Goal: Task Accomplishment & Management: Use online tool/utility

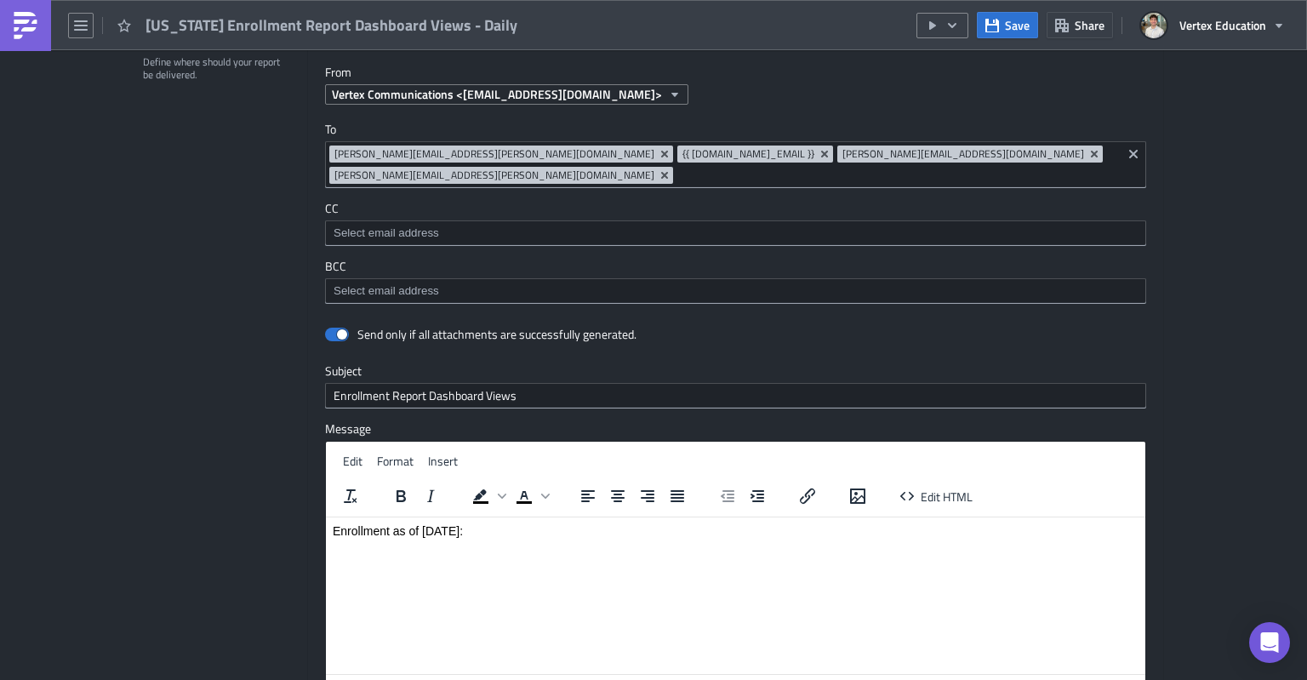
scroll to position [1933, 0]
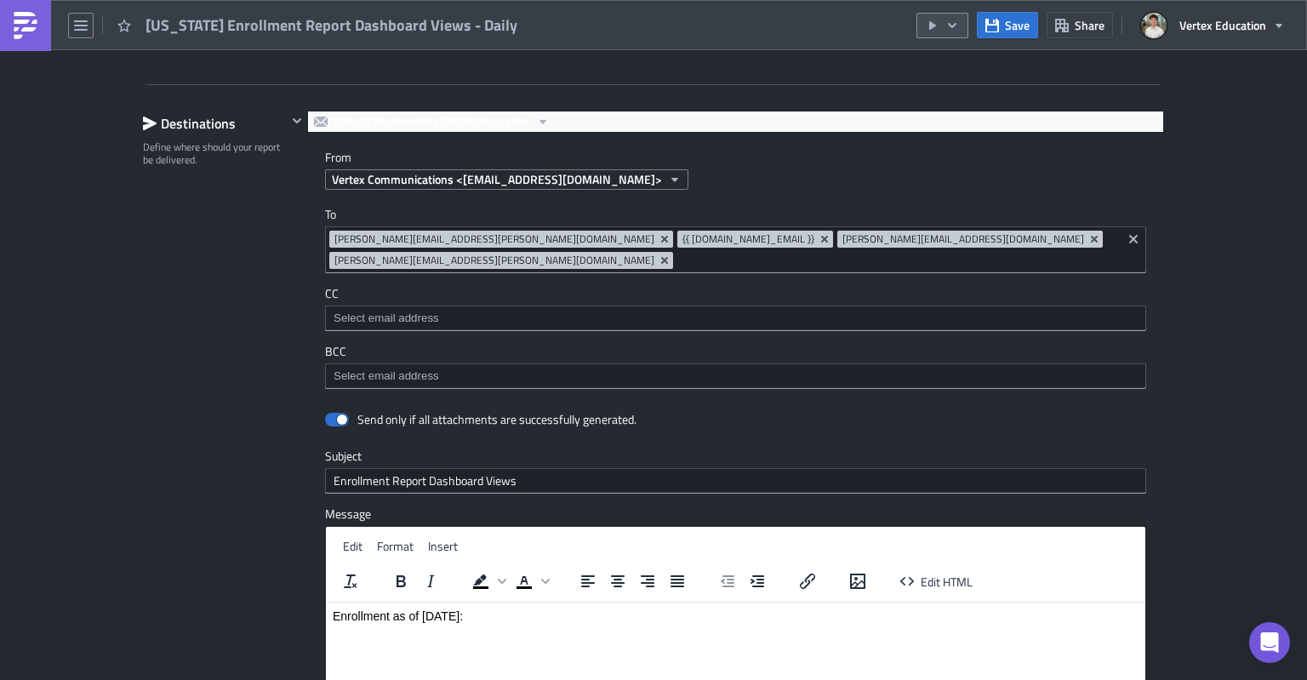
click at [933, 30] on icon "button" at bounding box center [933, 26] width 14 height 14
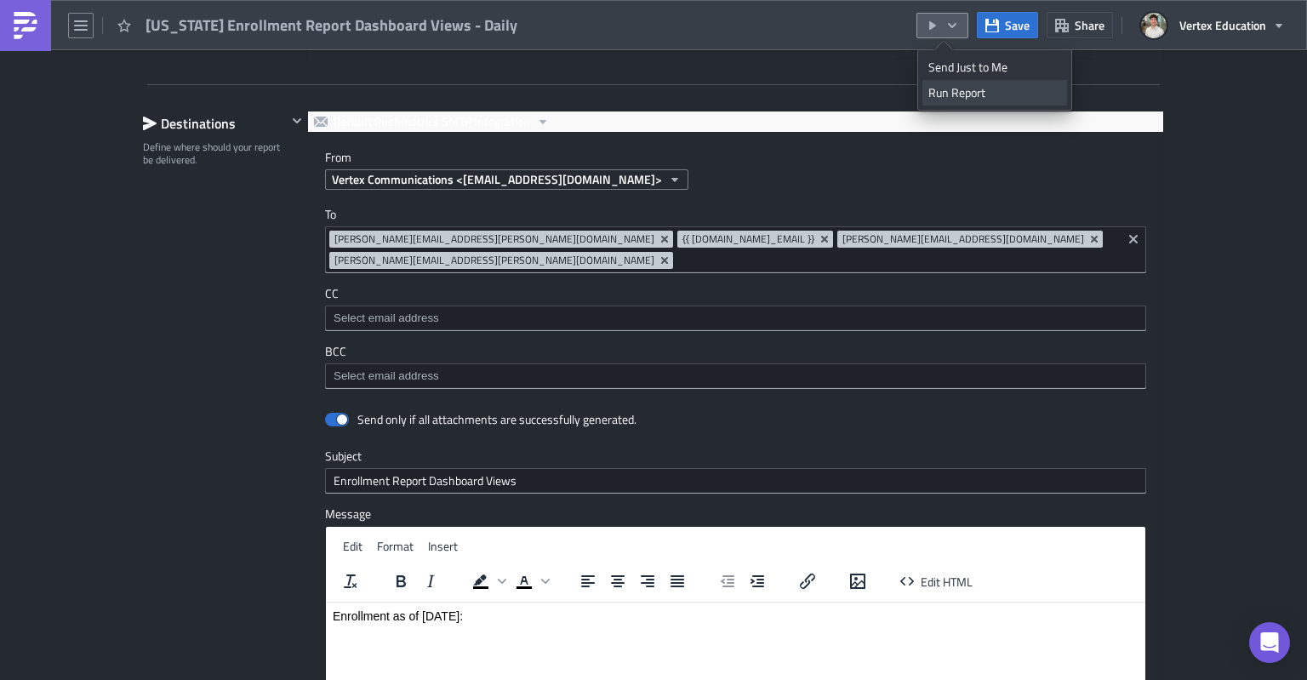
click at [943, 94] on div "Run Report" at bounding box center [995, 92] width 133 height 17
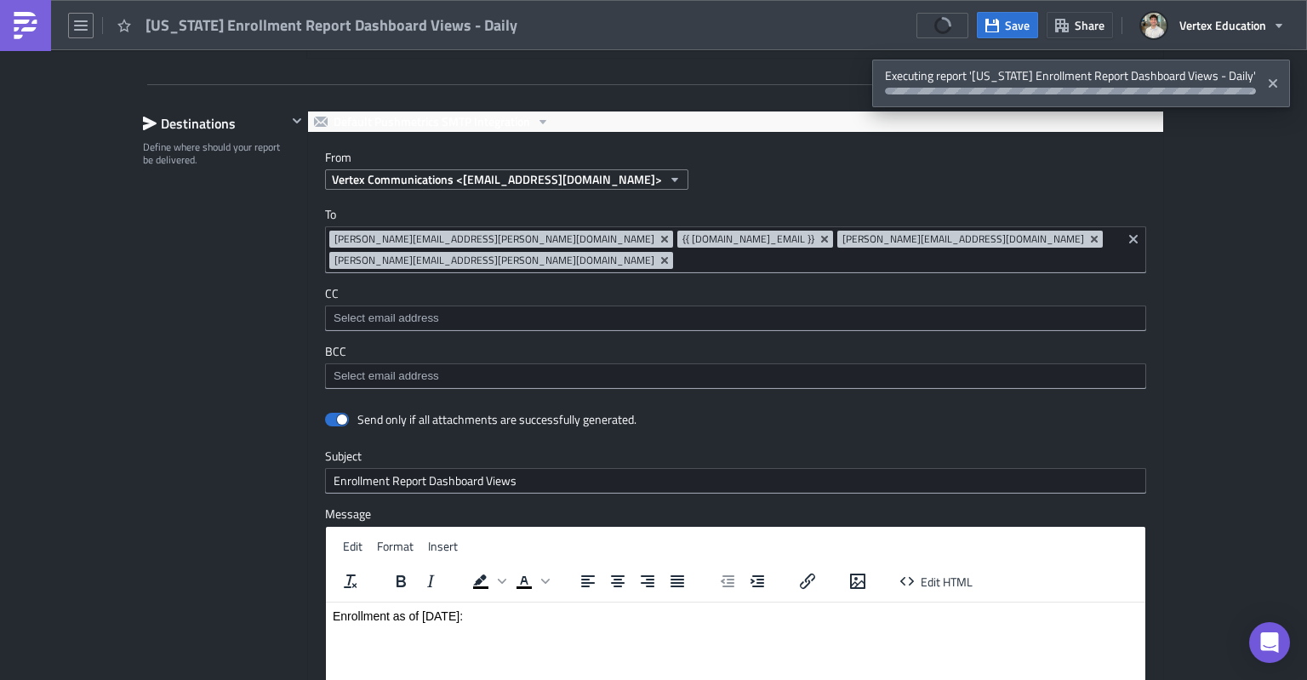
scroll to position [2444, 0]
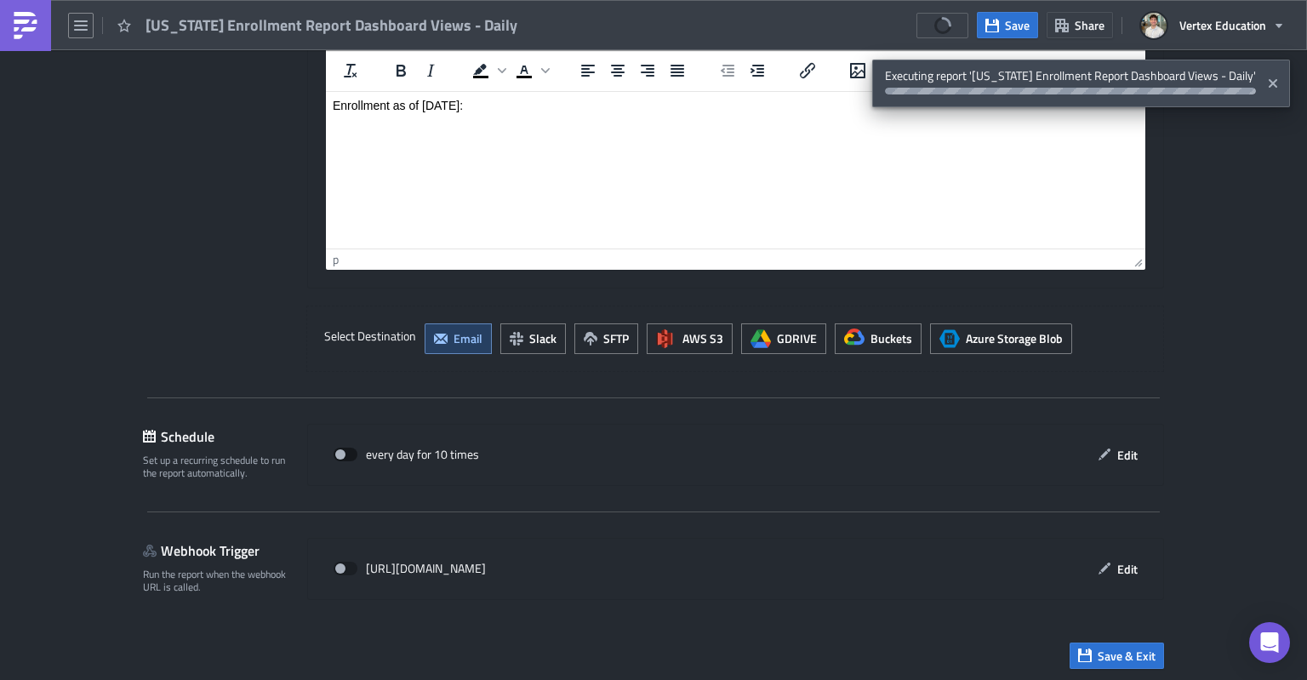
click at [334, 448] on span at bounding box center [346, 455] width 24 height 14
click at [337, 449] on input "checkbox" at bounding box center [342, 454] width 11 height 11
checkbox input "true"
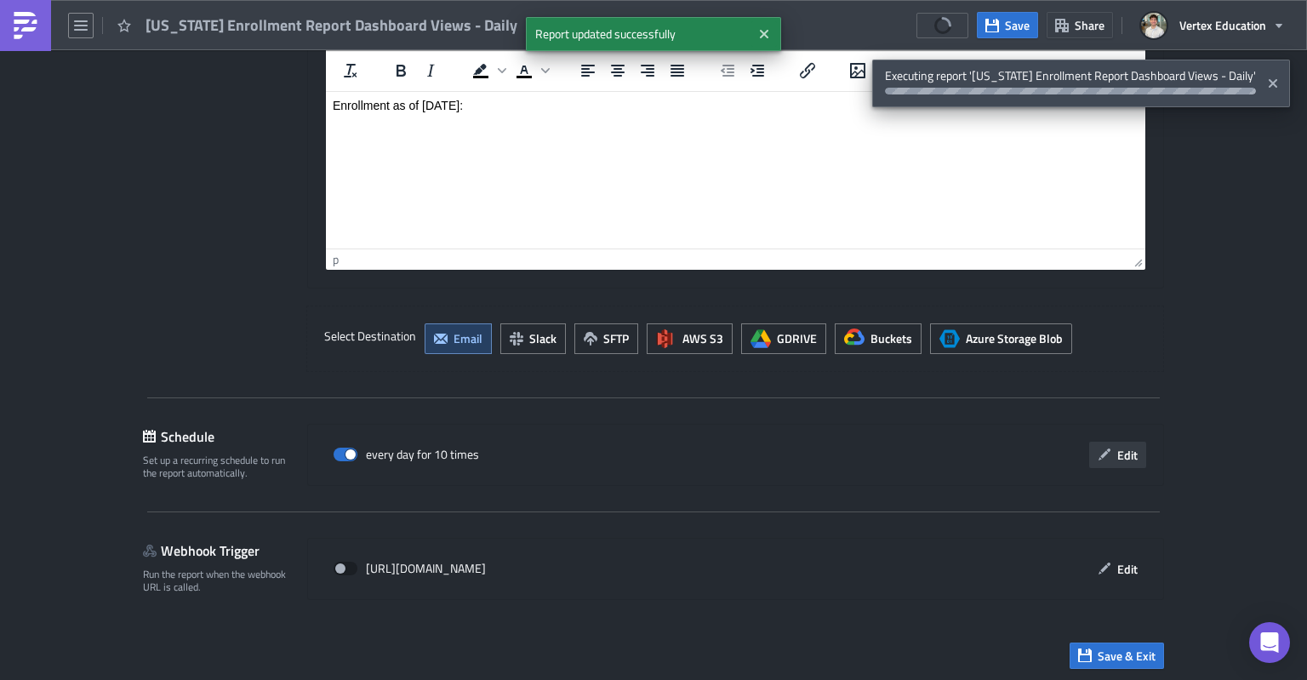
click at [1107, 454] on button "Edit" at bounding box center [1117, 455] width 57 height 26
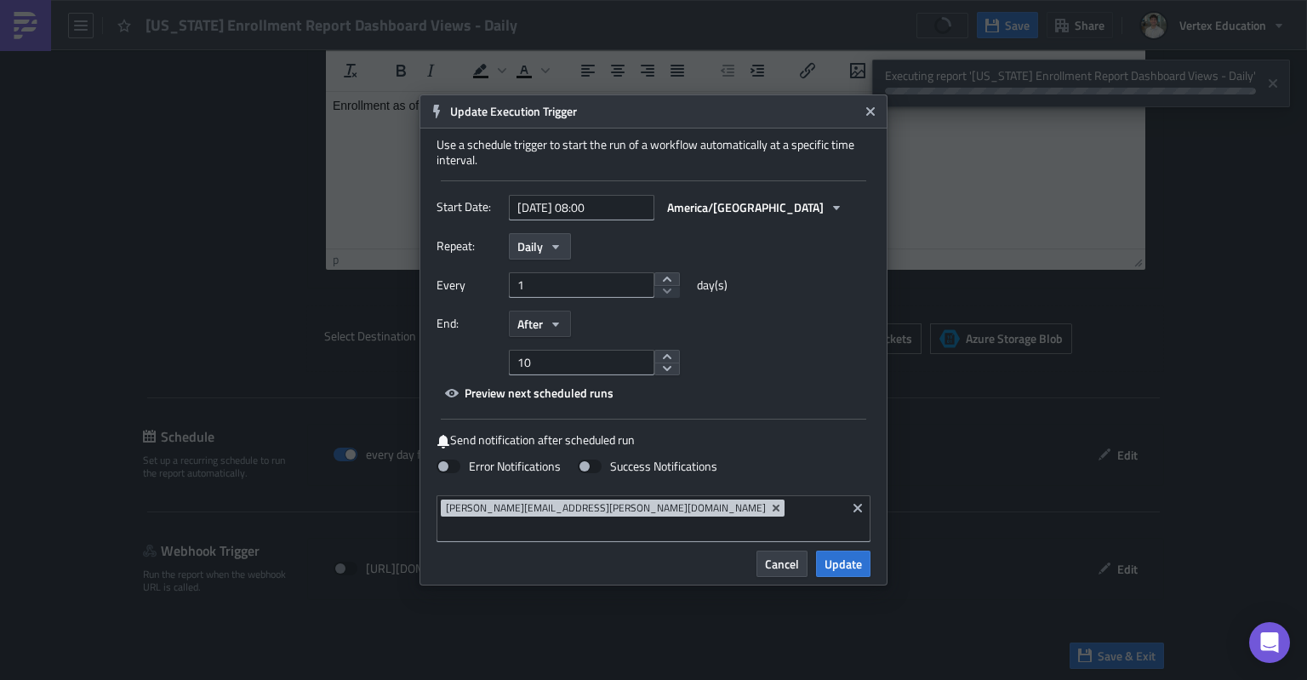
click at [545, 336] on button "After" at bounding box center [540, 324] width 62 height 26
click at [543, 363] on div "Never" at bounding box center [589, 354] width 141 height 17
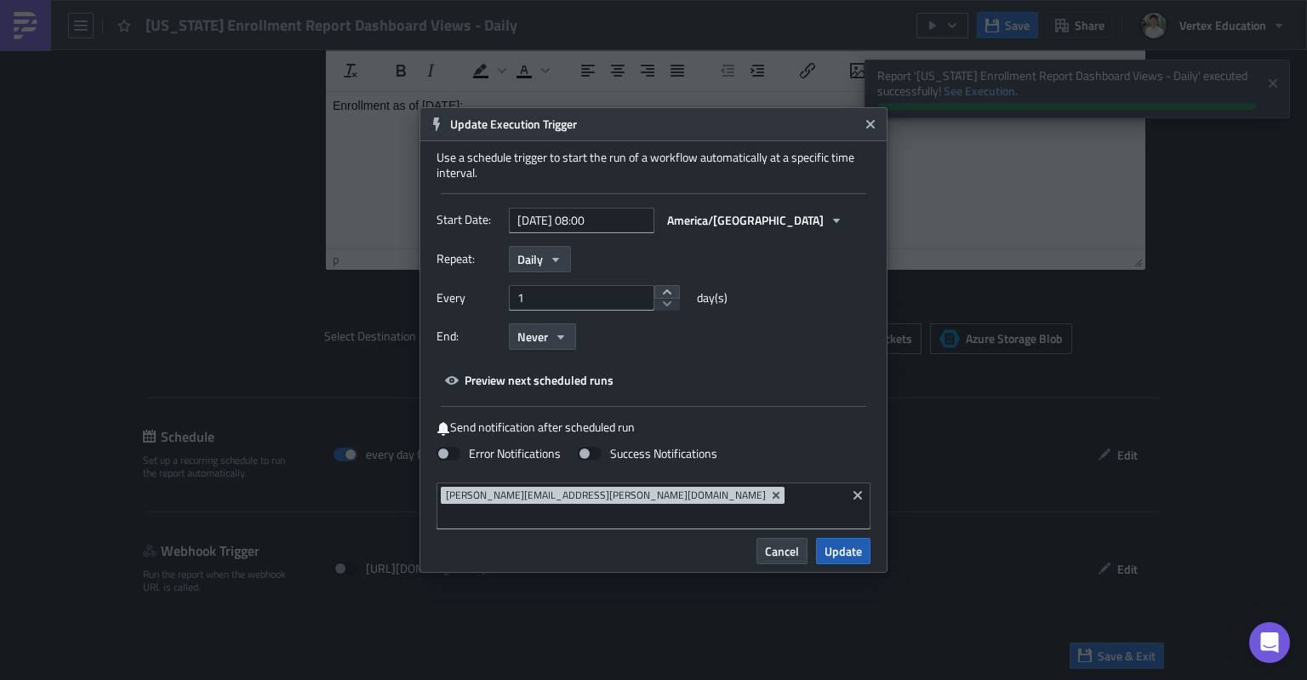
click at [841, 546] on span "Update" at bounding box center [843, 551] width 37 height 18
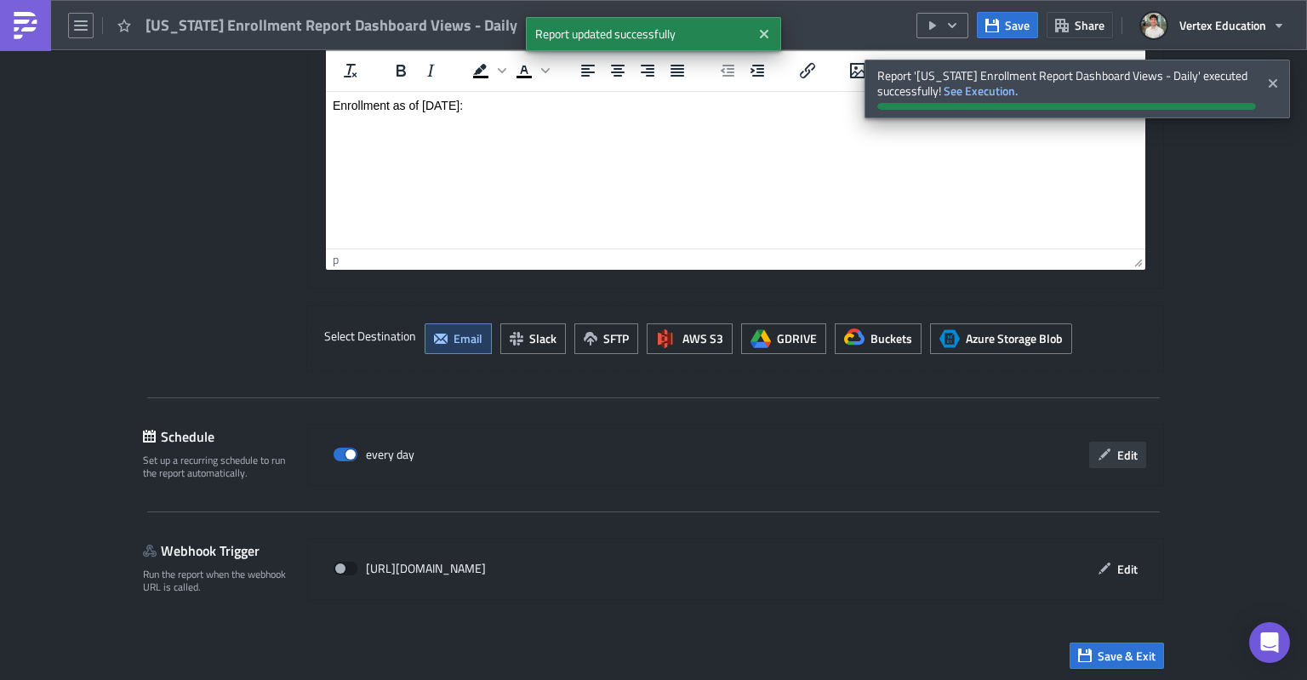
click at [1106, 459] on button "Edit" at bounding box center [1117, 455] width 57 height 26
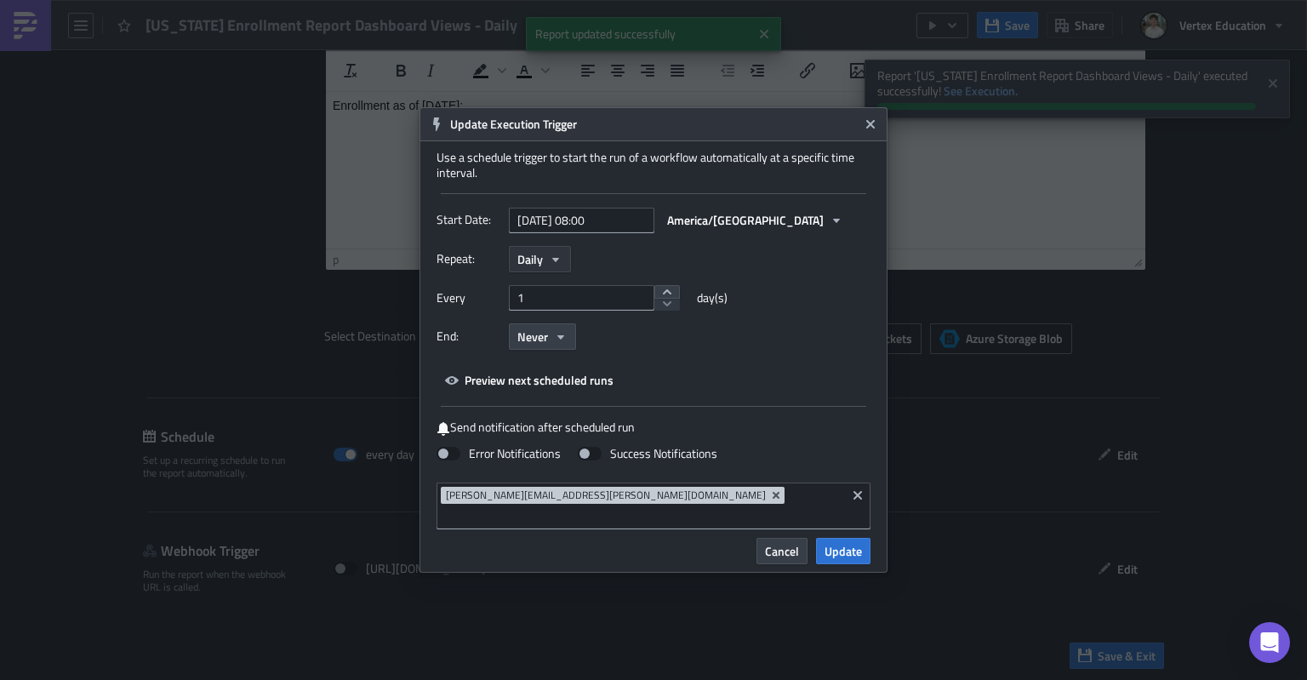
click at [562, 272] on button "Daily" at bounding box center [540, 259] width 62 height 26
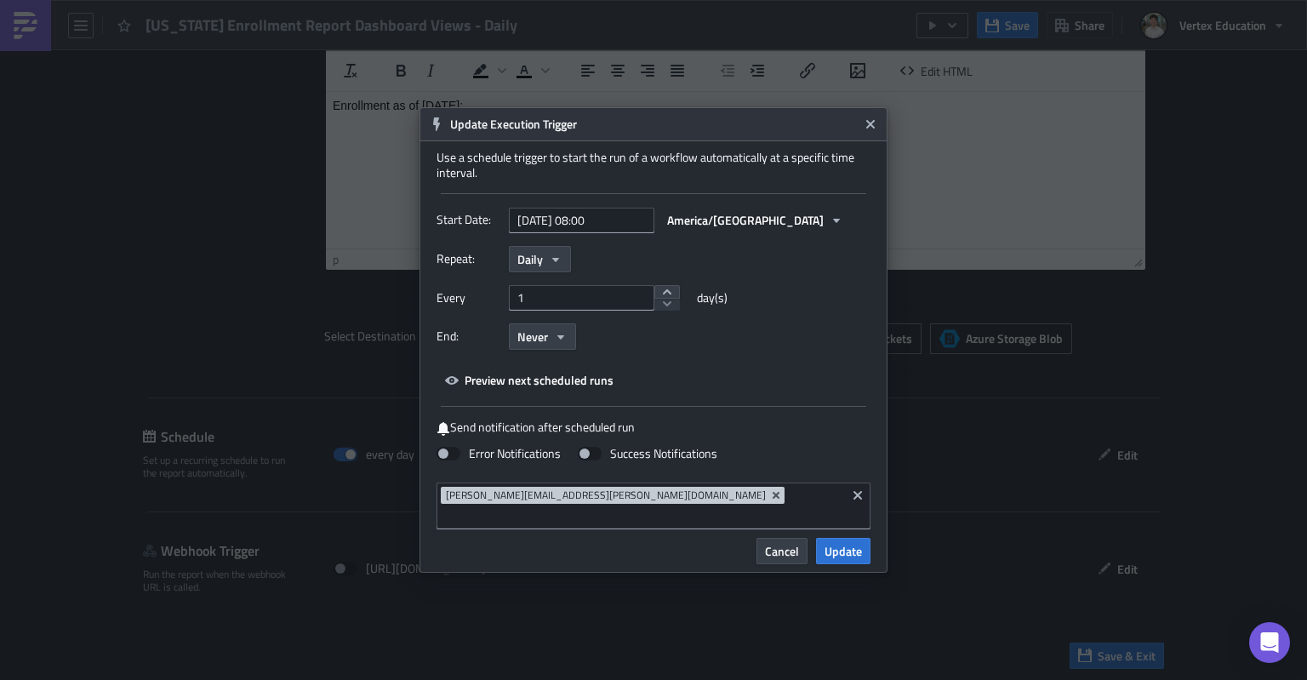
click at [616, 266] on div "Repeat: Daily Yearly Monthly Weekly Daily Hourly Minutely" at bounding box center [654, 259] width 434 height 26
click at [611, 226] on input "[DATE] 08:00" at bounding box center [582, 221] width 146 height 26
select select "7"
select select "2025"
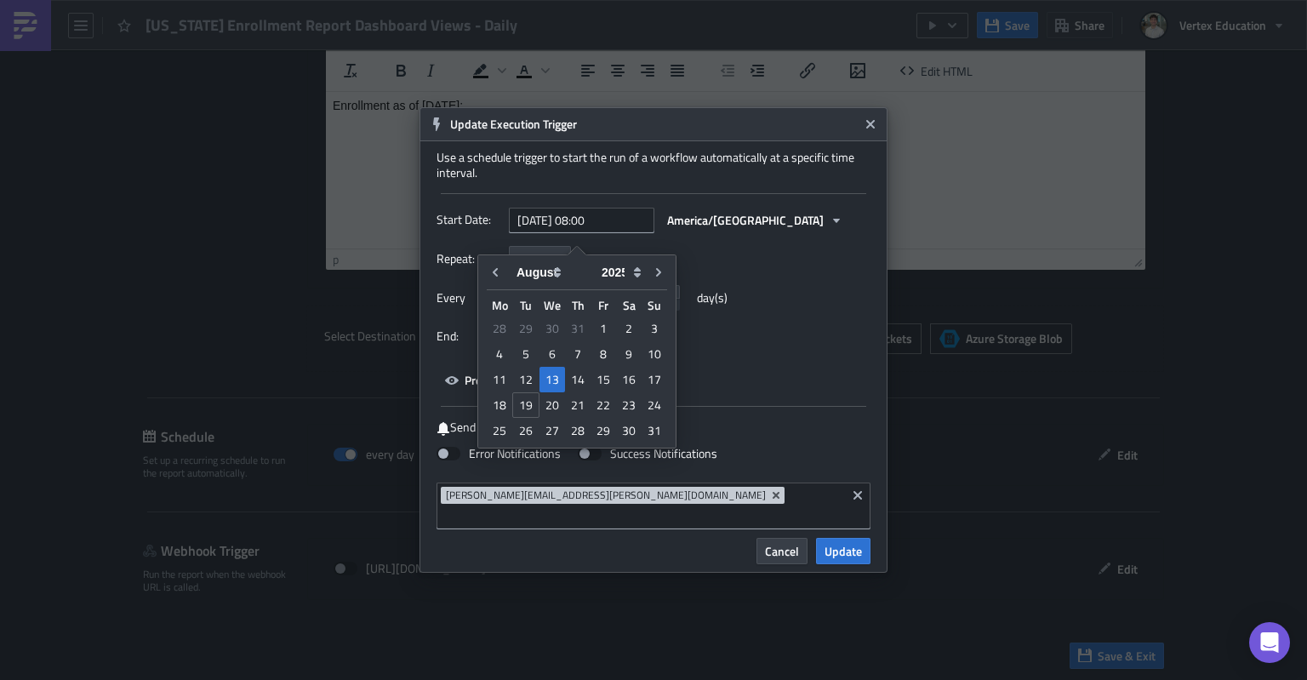
click at [789, 267] on div "Repeat: Daily" at bounding box center [654, 259] width 434 height 26
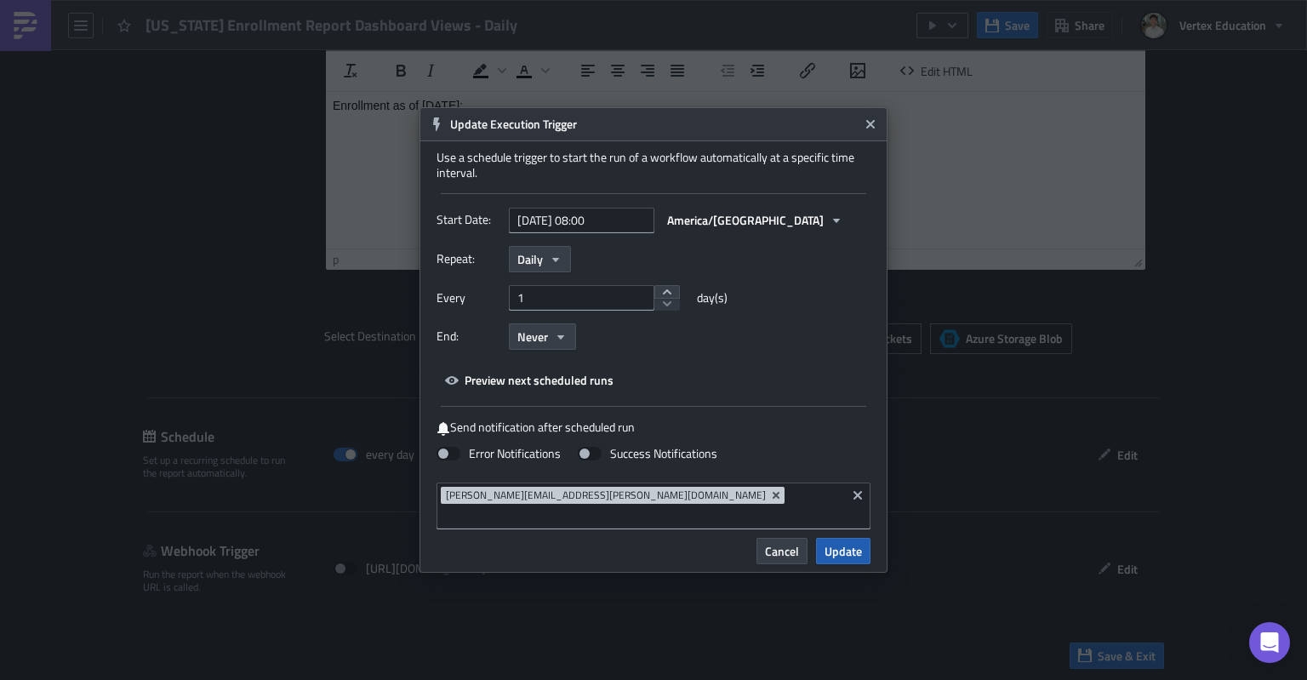
click at [849, 550] on span "Update" at bounding box center [843, 551] width 37 height 18
